Goal: Book appointment/travel/reservation

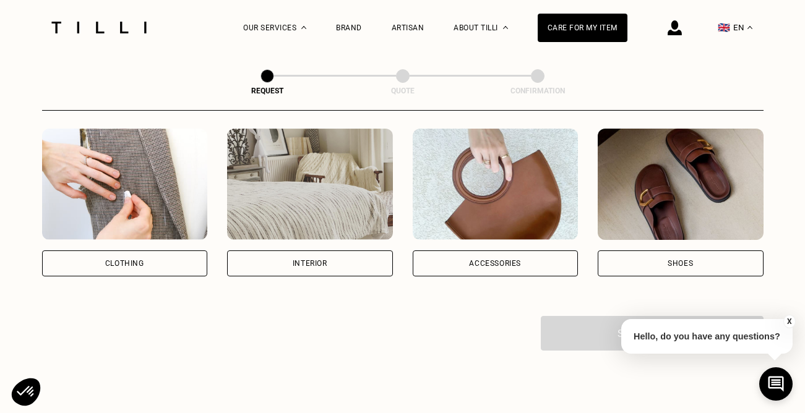
scroll to position [226, 0]
click at [315, 265] on div "Interior" at bounding box center [310, 262] width 35 height 7
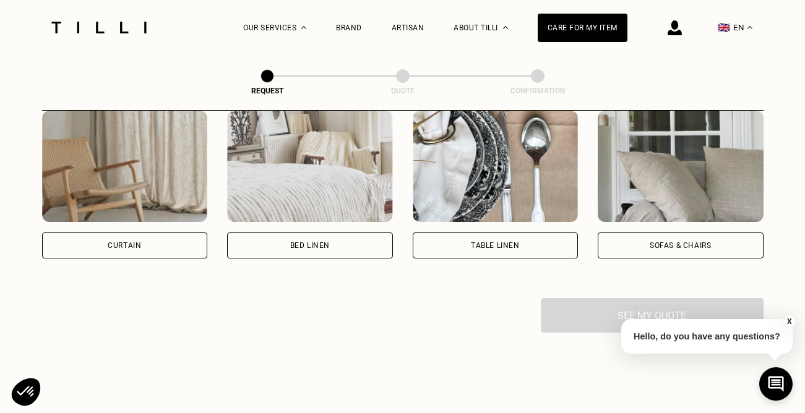
scroll to position [590, 0]
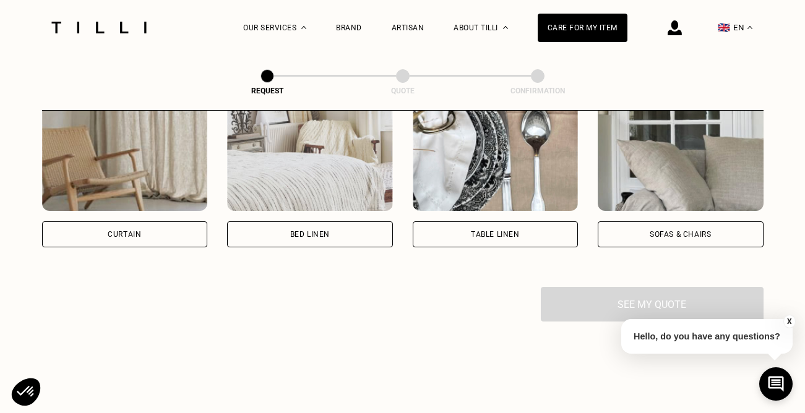
click at [145, 236] on div "Curtain" at bounding box center [125, 234] width 166 height 26
select select "FR"
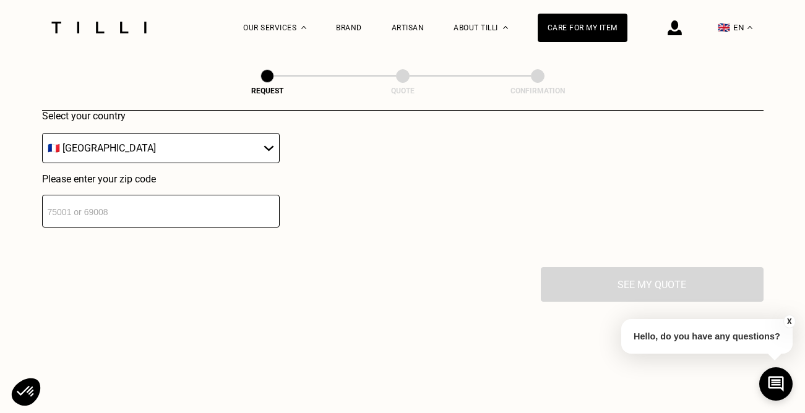
scroll to position [917, 0]
click at [184, 209] on input "number" at bounding box center [161, 210] width 238 height 33
type input "75003"
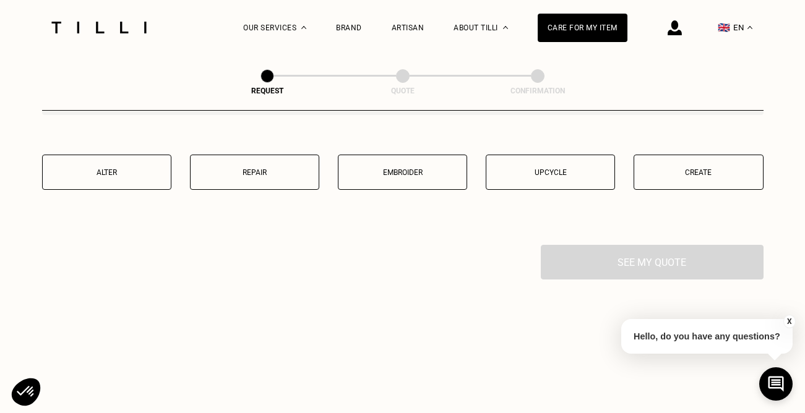
scroll to position [1248, 0]
click at [117, 178] on button "Alter" at bounding box center [106, 170] width 129 height 35
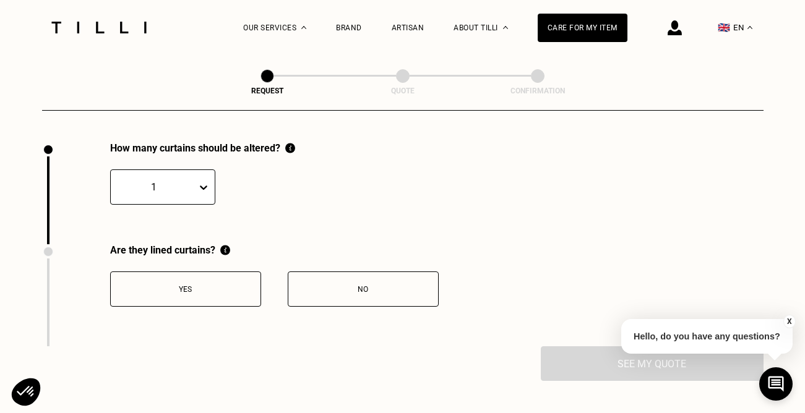
scroll to position [1353, 0]
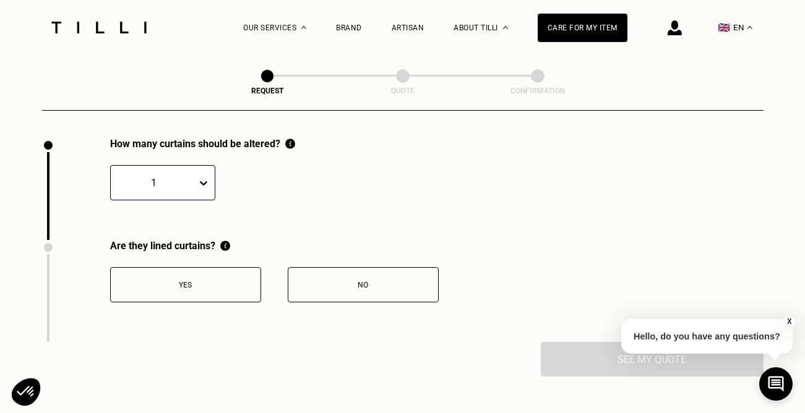
click at [185, 189] on div at bounding box center [154, 183] width 74 height 14
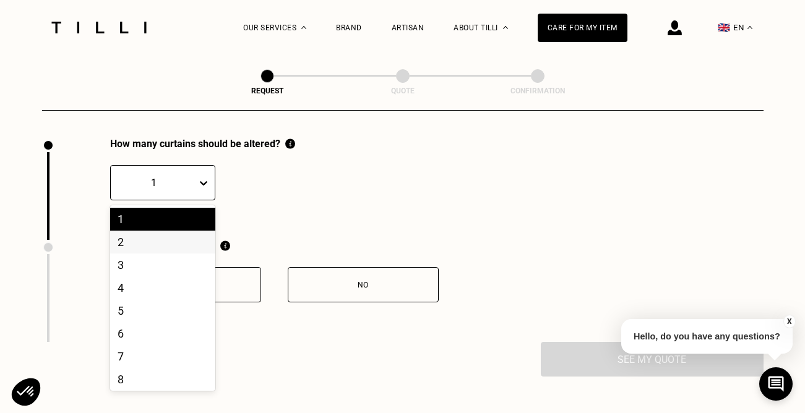
click at [171, 237] on div "2" at bounding box center [162, 242] width 105 height 23
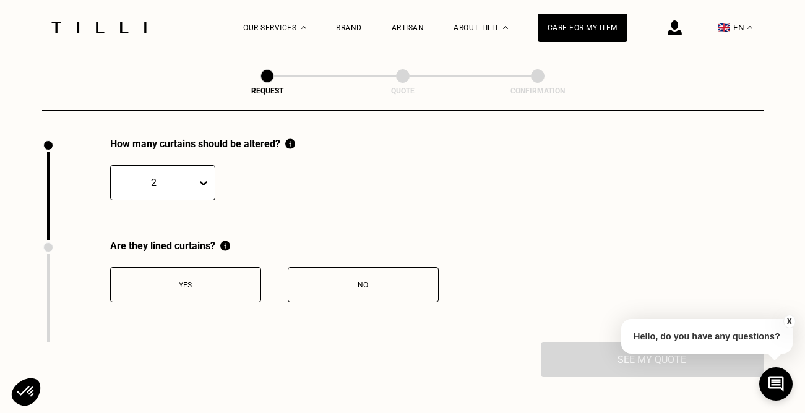
scroll to position [1410, 0]
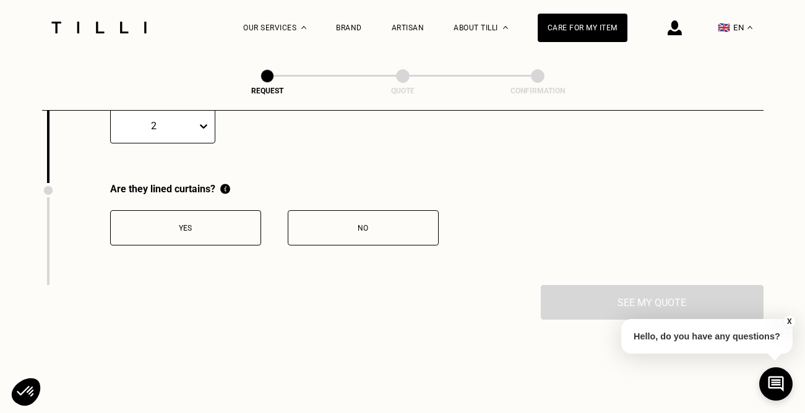
click at [349, 226] on div "No" at bounding box center [362, 228] width 137 height 9
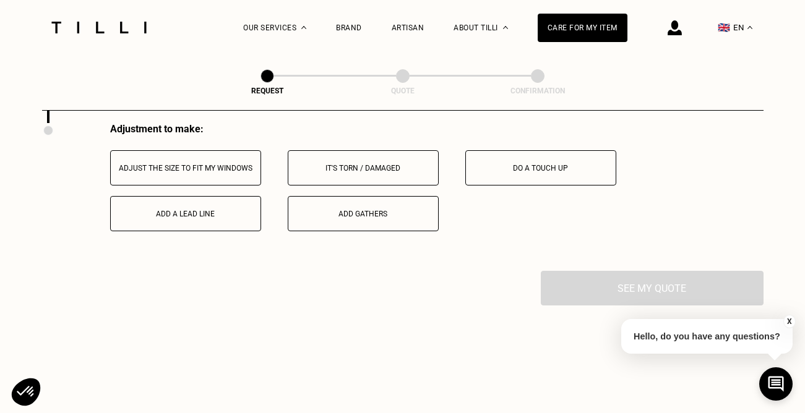
scroll to position [1571, 0]
click at [180, 171] on div "Adjust the size to fit my windows" at bounding box center [185, 169] width 137 height 9
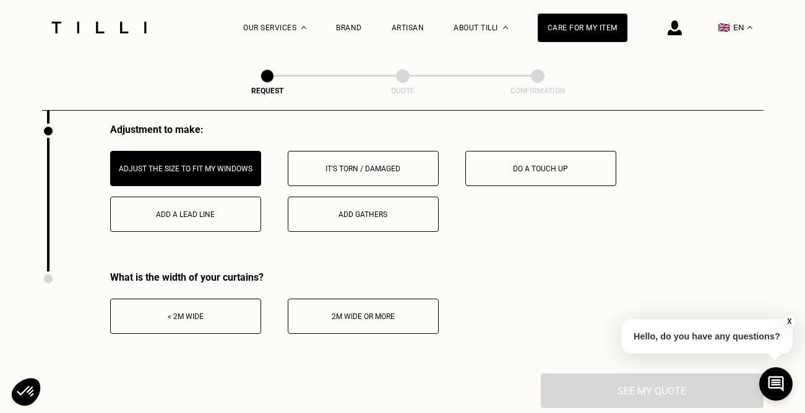
click at [226, 327] on button "< 2m wide" at bounding box center [185, 316] width 151 height 35
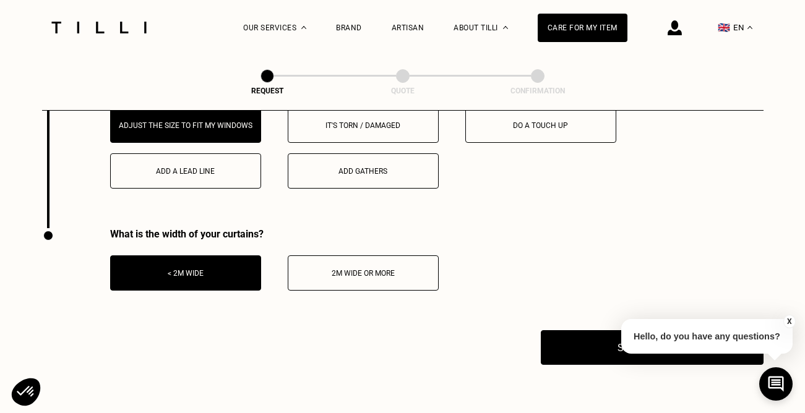
scroll to position [1617, 0]
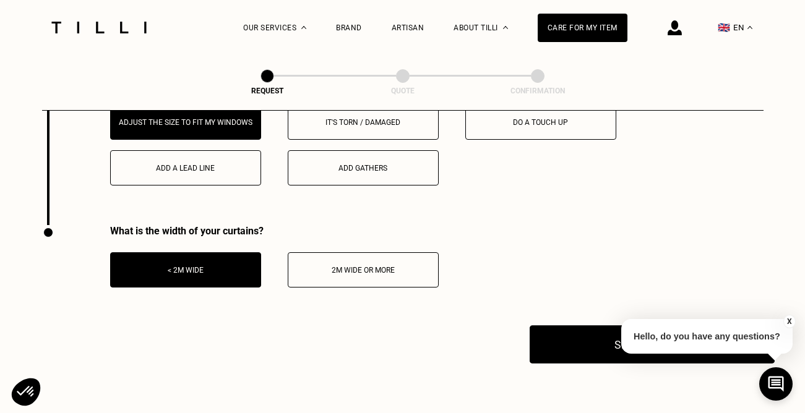
click at [581, 354] on button "See my quote" at bounding box center [651, 344] width 245 height 38
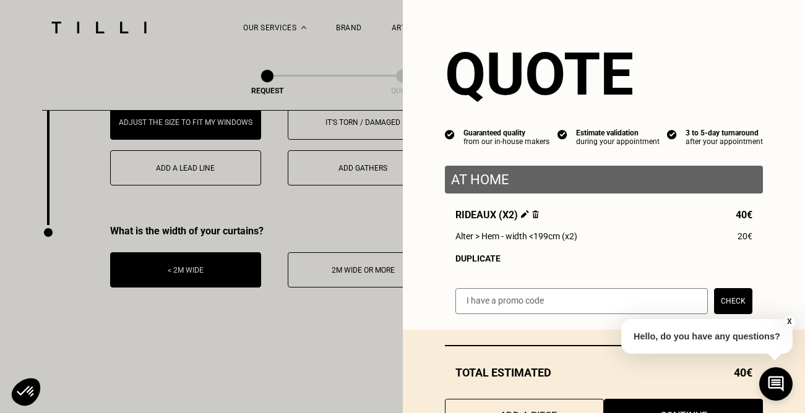
scroll to position [52, 0]
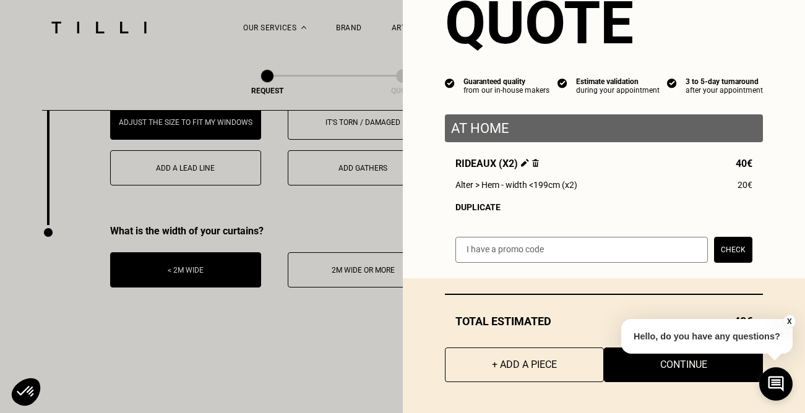
click at [789, 321] on button "X" at bounding box center [789, 322] width 12 height 14
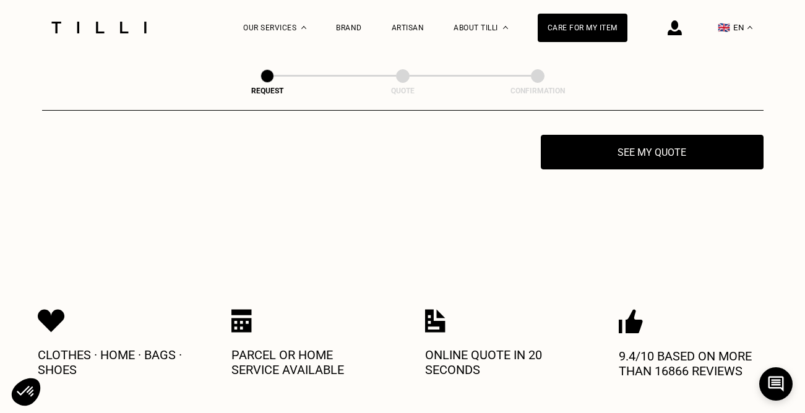
scroll to position [1805, 0]
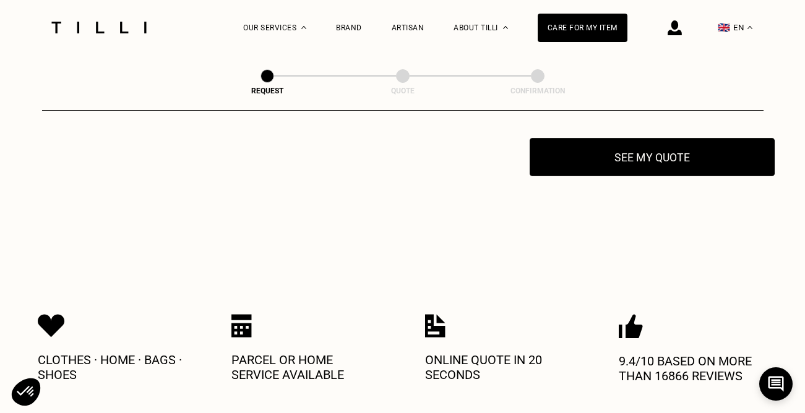
click at [623, 158] on button "See my quote" at bounding box center [651, 157] width 245 height 38
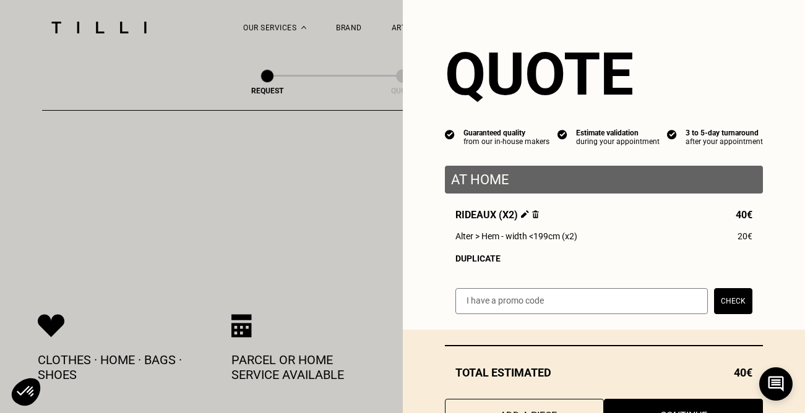
scroll to position [52, 0]
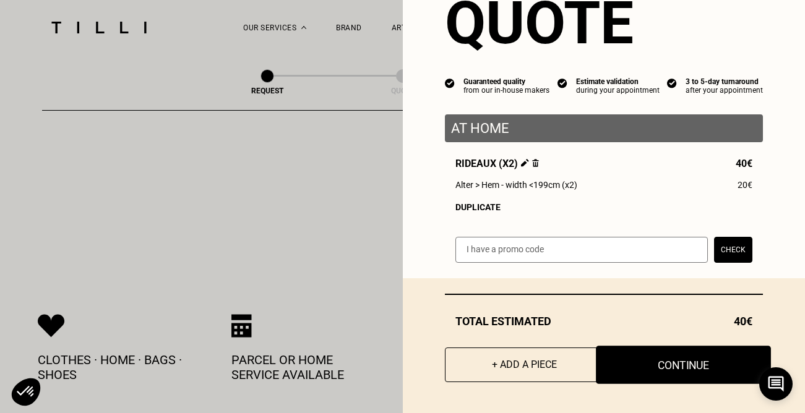
click at [688, 368] on button "Continue" at bounding box center [683, 365] width 175 height 38
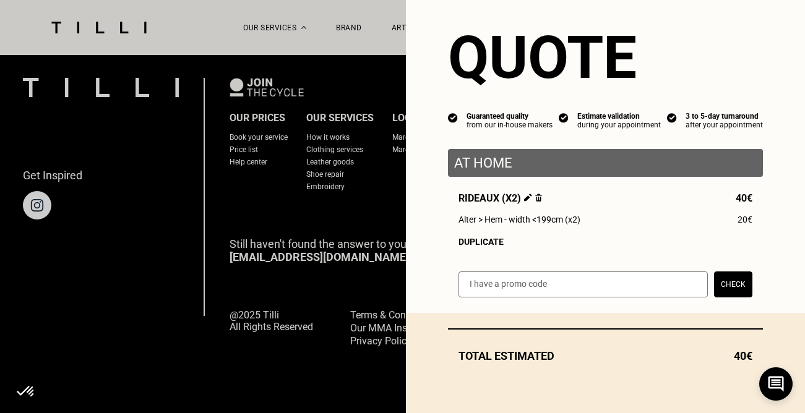
scroll to position [17, 0]
select select "FR"
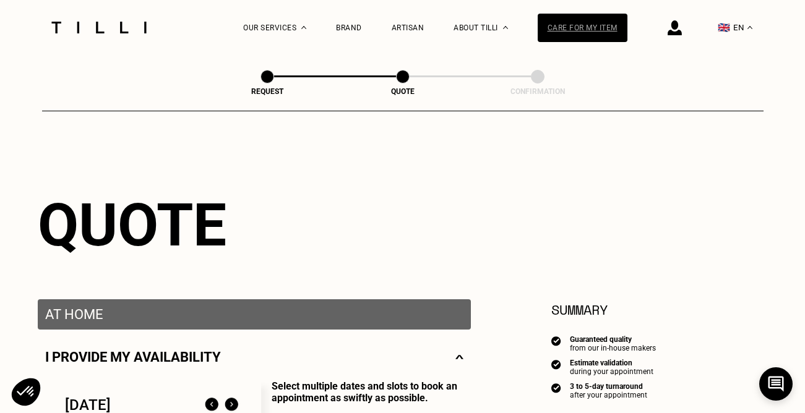
click at [572, 30] on div "Care for my item" at bounding box center [583, 28] width 90 height 28
click at [570, 19] on div "Care for my item" at bounding box center [583, 28] width 90 height 28
click at [119, 41] on div at bounding box center [99, 27] width 104 height 55
click at [101, 30] on img at bounding box center [99, 28] width 104 height 12
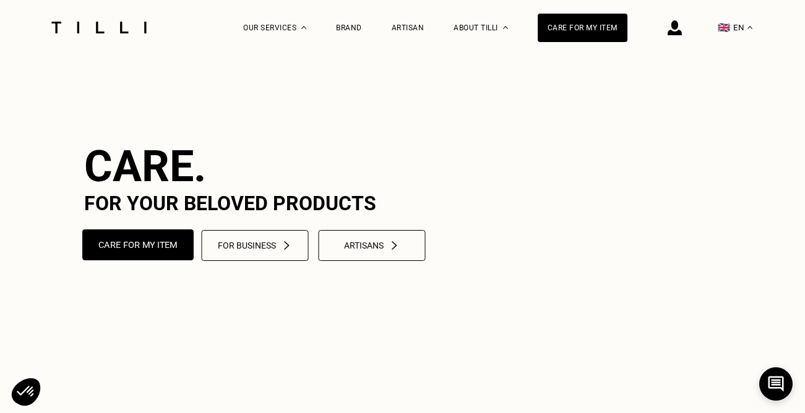
click at [140, 260] on button "Care for my item" at bounding box center [137, 244] width 111 height 31
select select "FR"
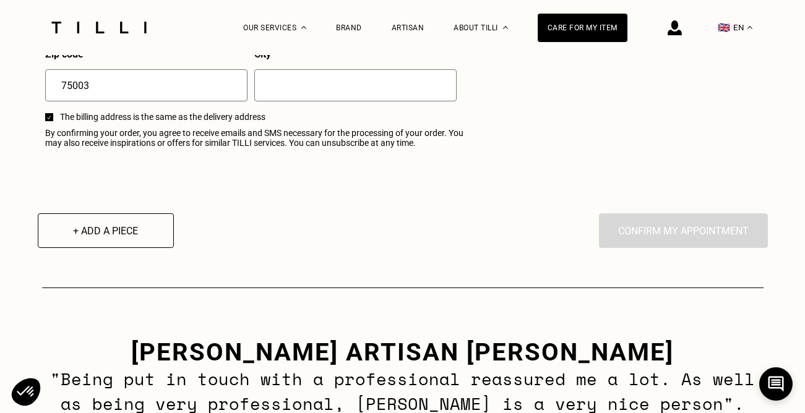
scroll to position [1584, 1]
click at [109, 229] on button "+ Add a piece" at bounding box center [105, 231] width 150 height 38
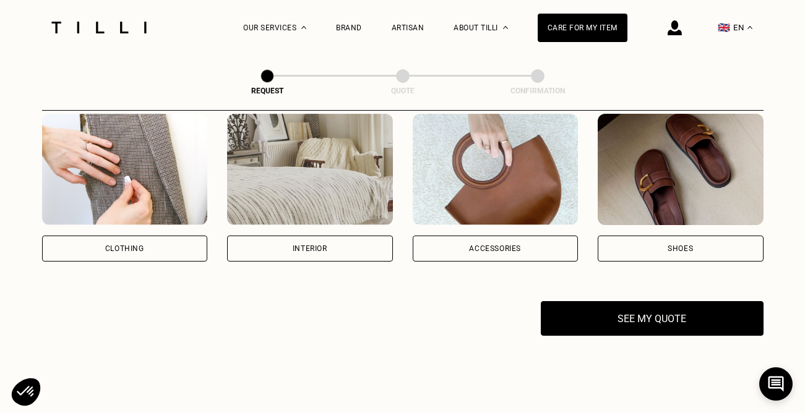
scroll to position [241, 0]
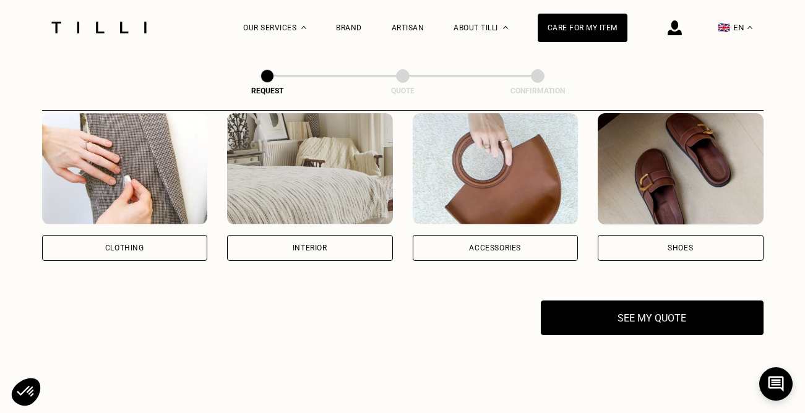
click at [296, 251] on div "Interior" at bounding box center [310, 247] width 35 height 7
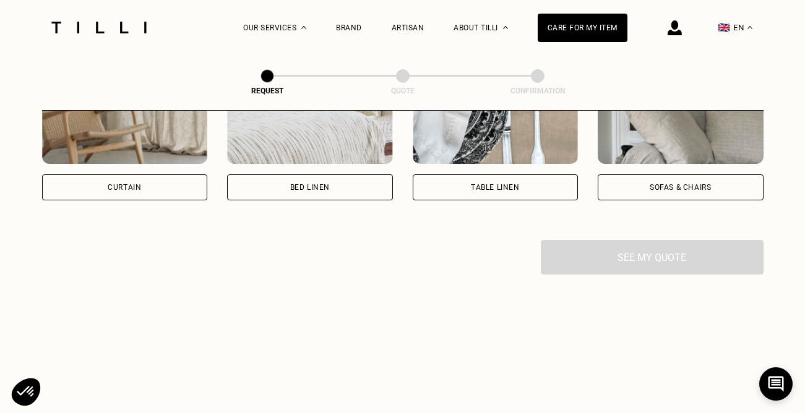
scroll to position [657, 0]
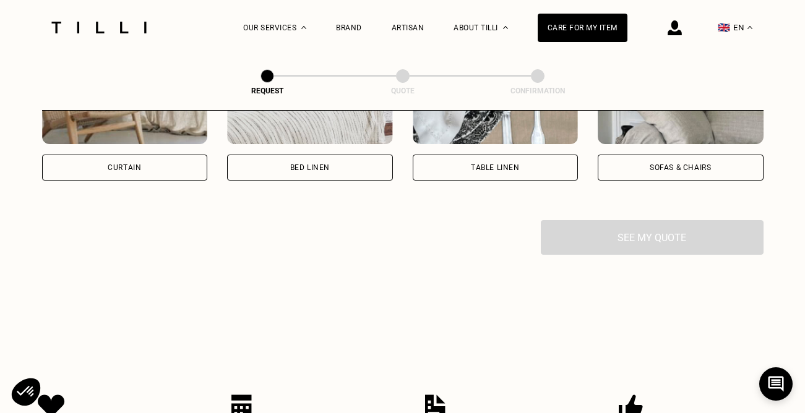
click at [133, 173] on div "Curtain" at bounding box center [125, 168] width 166 height 26
select select "FR"
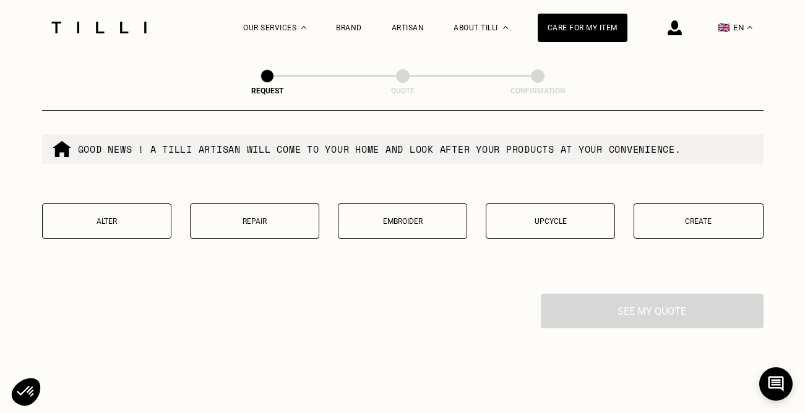
scroll to position [1198, 0]
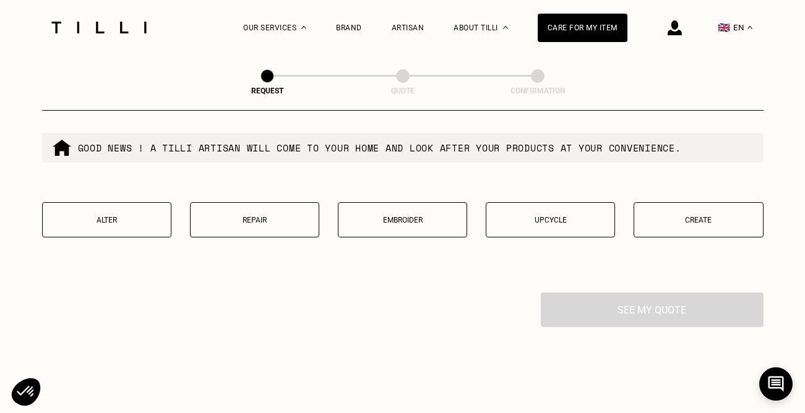
click at [142, 226] on button "Alter" at bounding box center [106, 219] width 129 height 35
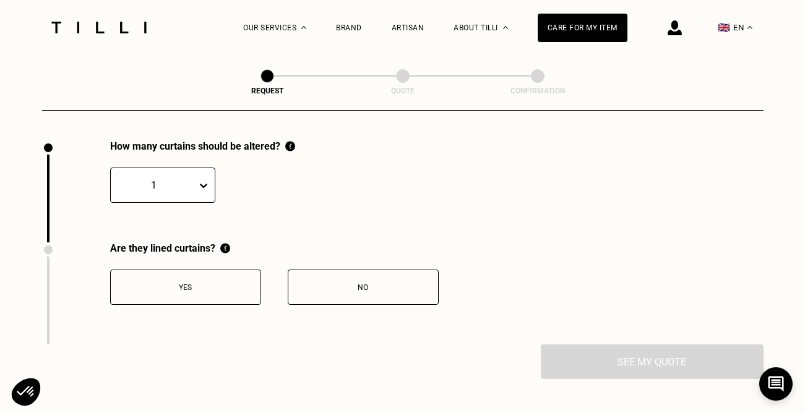
scroll to position [1353, 0]
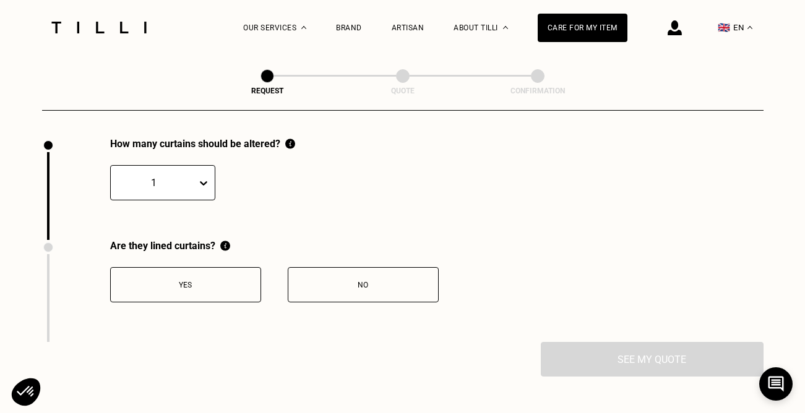
click at [220, 294] on button "Yes" at bounding box center [185, 284] width 151 height 35
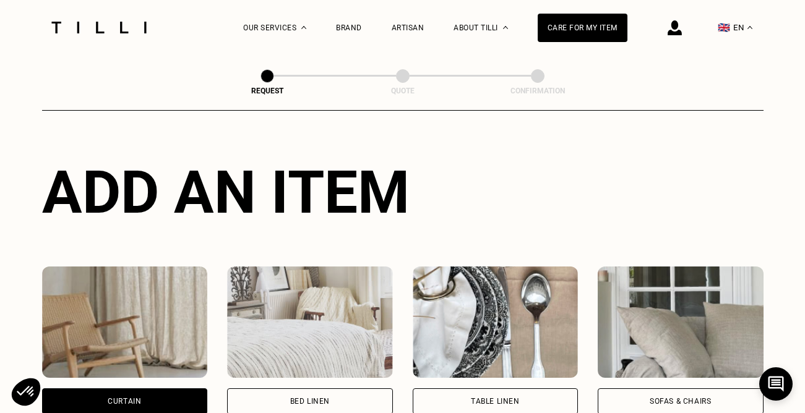
scroll to position [421, 0]
